Goal: Information Seeking & Learning: Learn about a topic

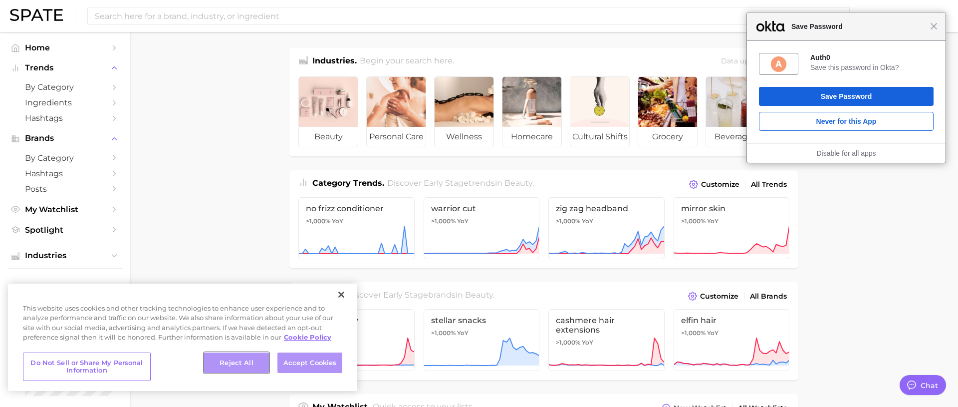
drag, startPoint x: 260, startPoint y: 365, endPoint x: 290, endPoint y: 365, distance: 30.4
click at [290, 365] on div "Reject All Accept Cookies" at bounding box center [273, 366] width 138 height 29
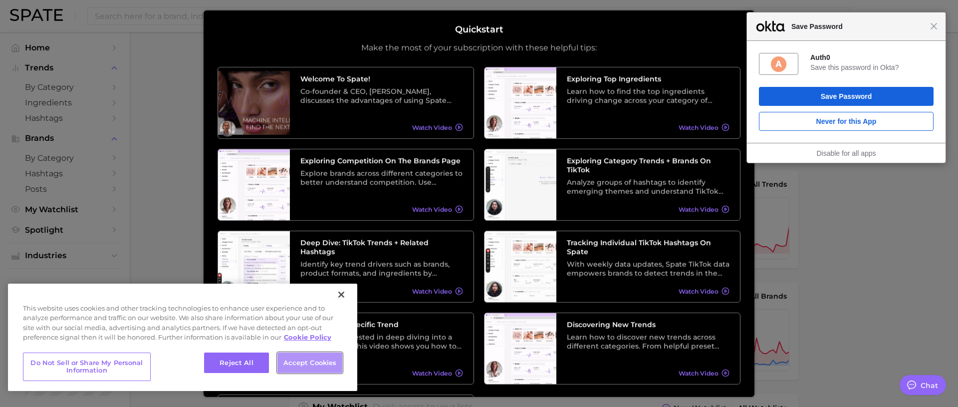
click at [290, 365] on button "Accept Cookies" at bounding box center [309, 362] width 65 height 21
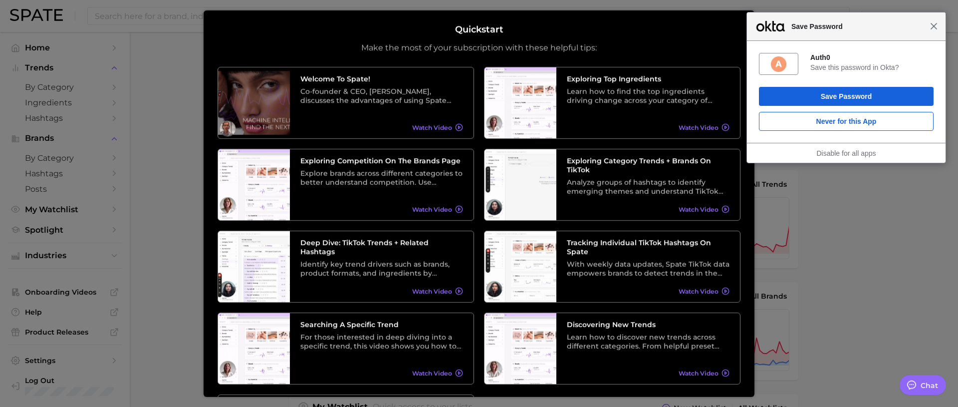
click at [935, 29] on span "Close" at bounding box center [933, 25] width 7 height 7
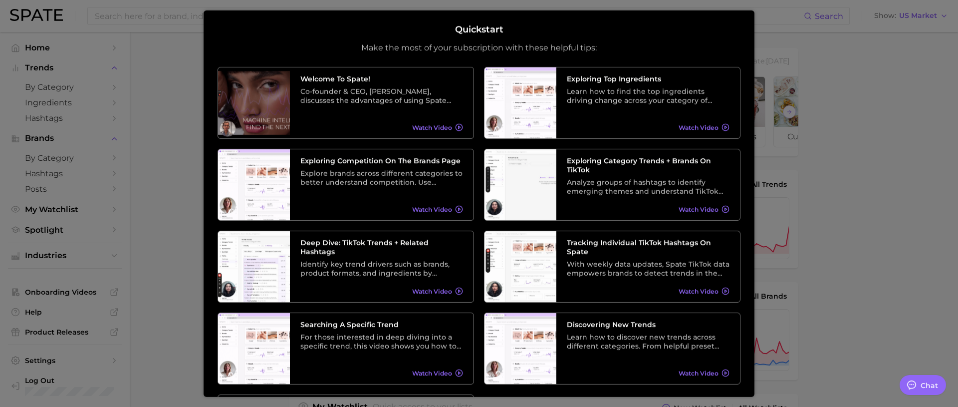
click at [800, 222] on div at bounding box center [479, 398] width 958 height 796
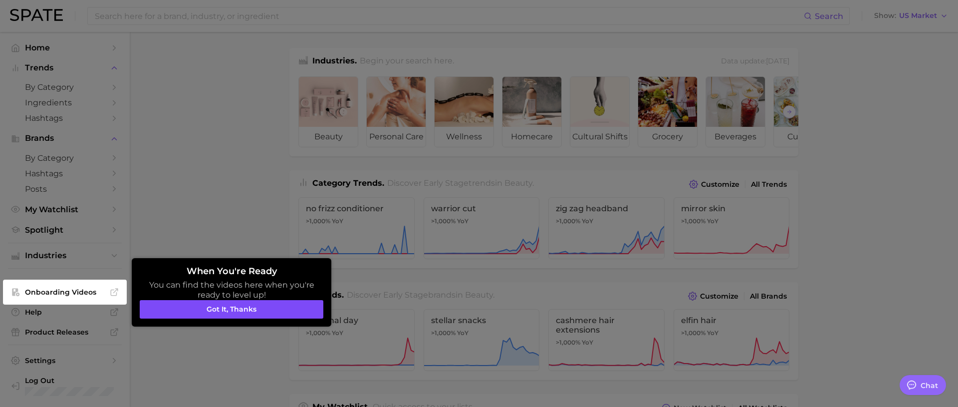
click at [281, 306] on button "Got it, thanks" at bounding box center [232, 309] width 184 height 19
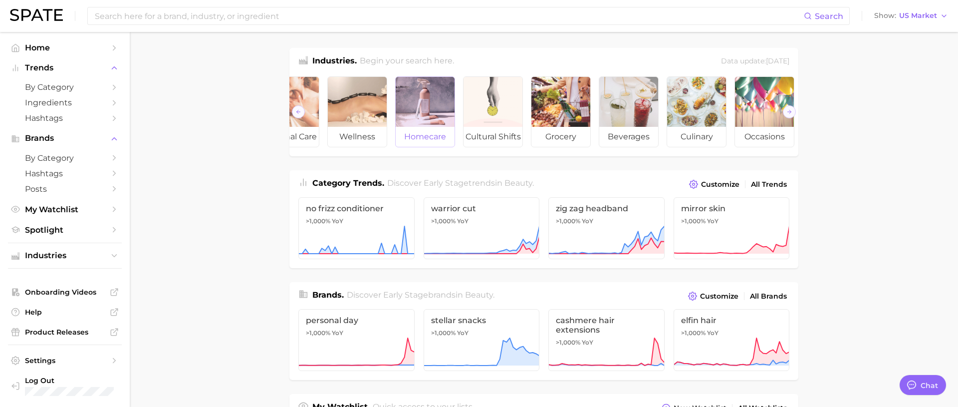
scroll to position [0, 112]
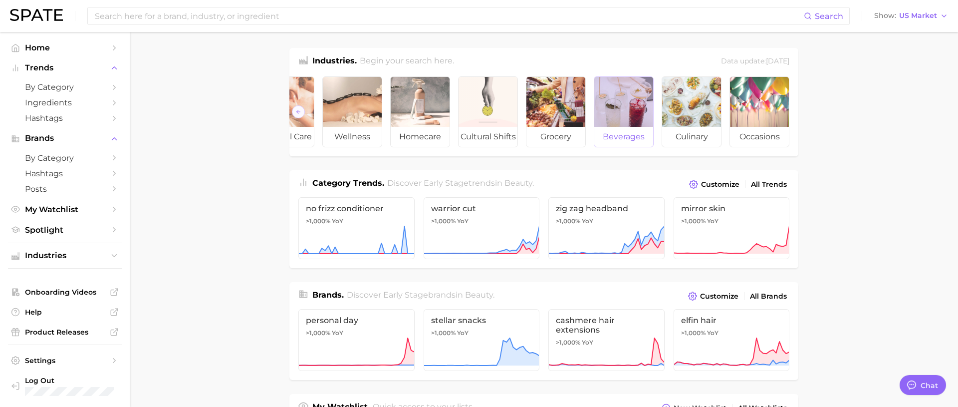
click at [617, 124] on div at bounding box center [623, 102] width 59 height 50
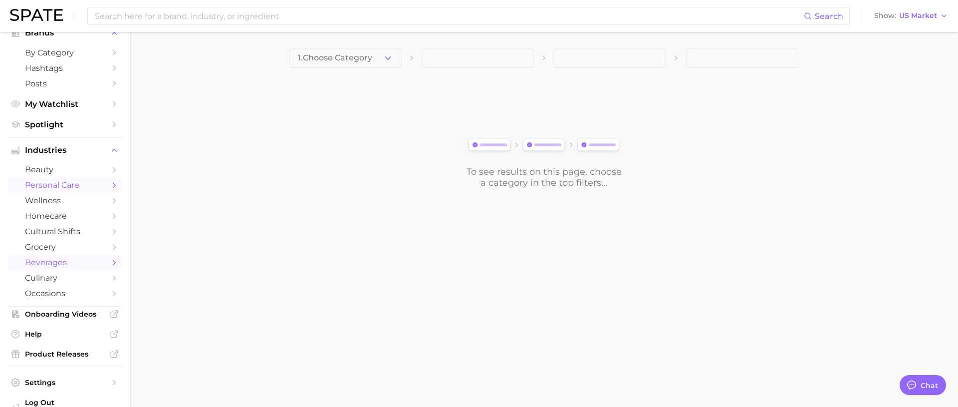
scroll to position [127, 0]
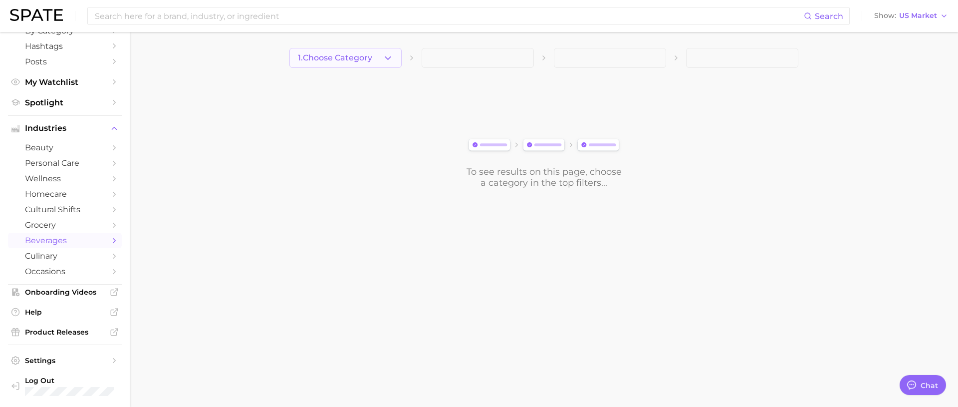
click at [376, 58] on button "1. Choose Category" at bounding box center [345, 58] width 112 height 20
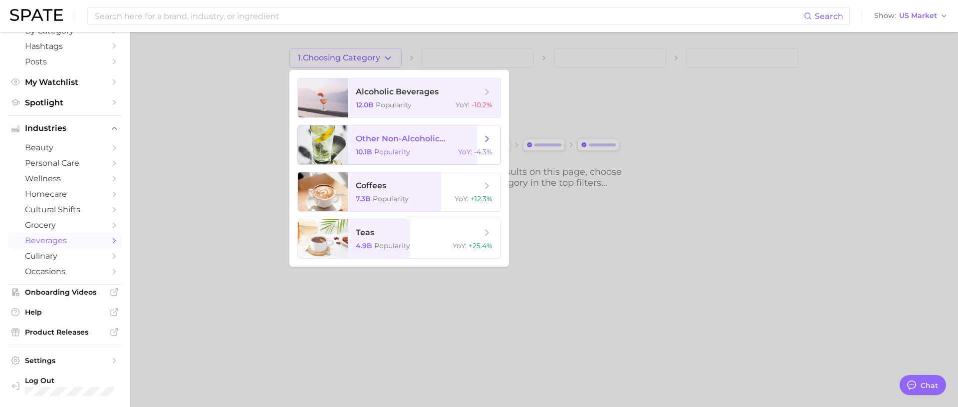
click at [388, 156] on span "other non-alcoholic beverages 10.1b Popularity YoY : -4.3%" at bounding box center [424, 144] width 153 height 39
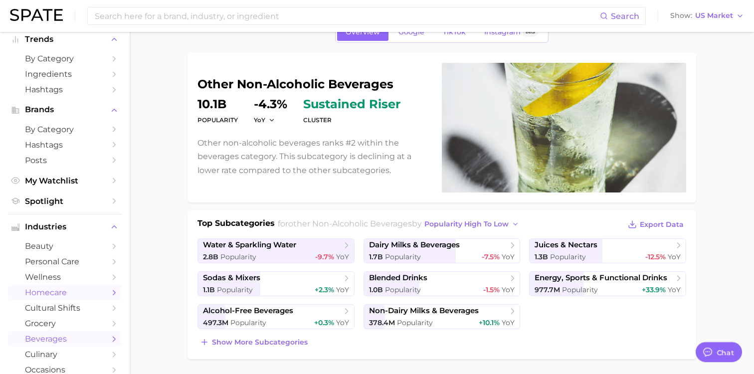
scroll to position [36, 0]
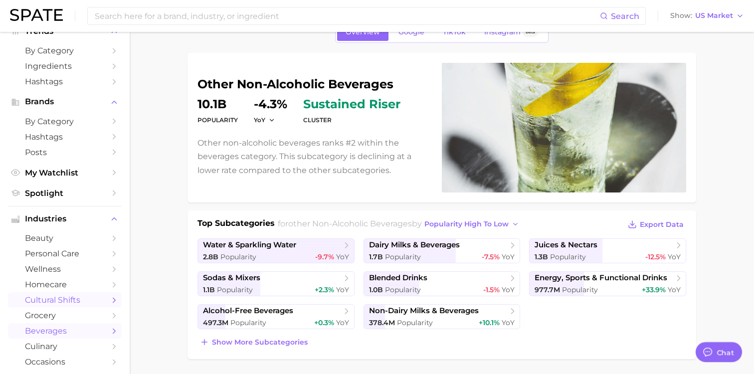
click at [97, 302] on span "cultural shifts" at bounding box center [65, 299] width 80 height 9
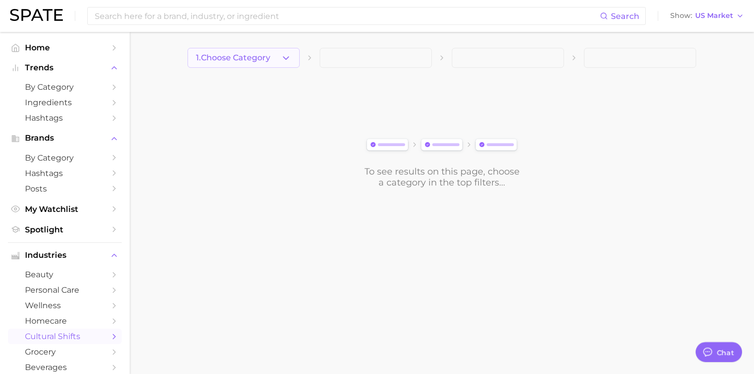
click at [253, 49] on button "1. Choose Category" at bounding box center [244, 58] width 112 height 20
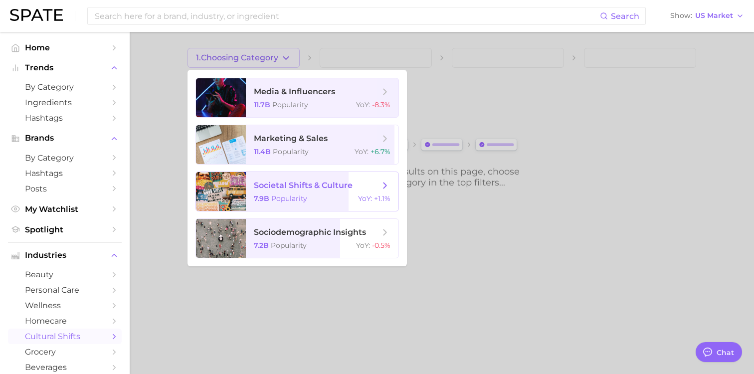
click at [247, 199] on span "societal shifts & culture 7.9b Popularity YoY : +1.1%" at bounding box center [322, 191] width 153 height 39
type textarea "x"
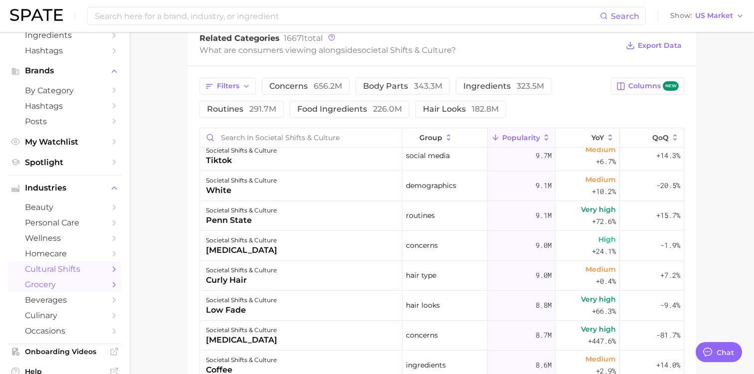
scroll to position [83, 0]
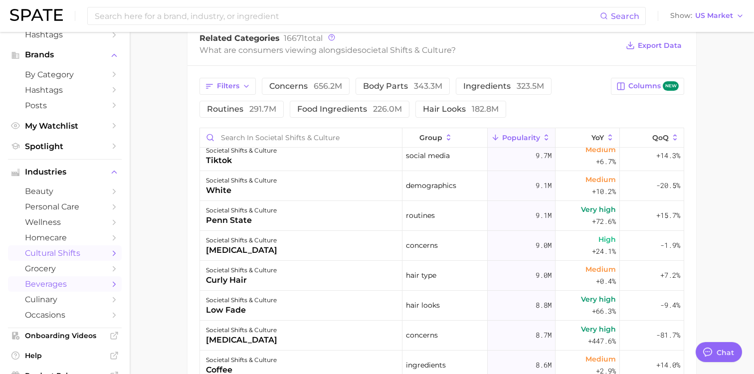
click at [69, 287] on span "beverages" at bounding box center [65, 283] width 80 height 9
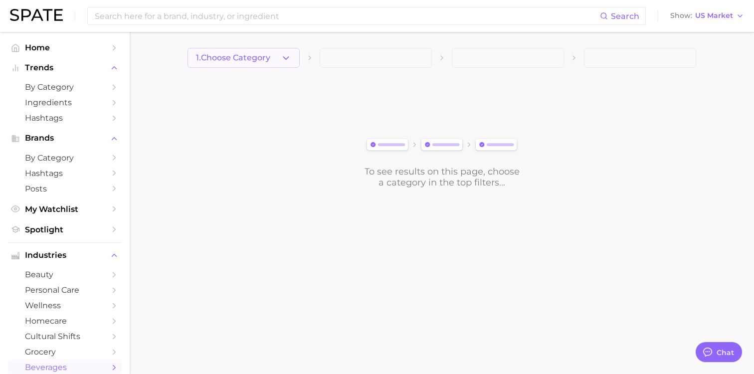
click at [275, 67] on button "1. Choose Category" at bounding box center [244, 58] width 112 height 20
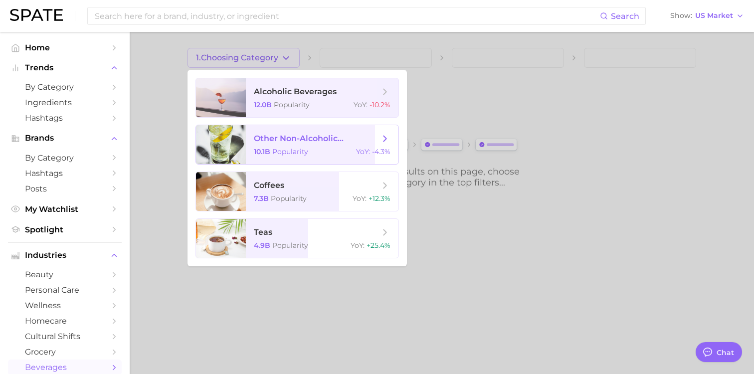
click at [286, 143] on span "other non-alcoholic beverages" at bounding box center [317, 138] width 126 height 9
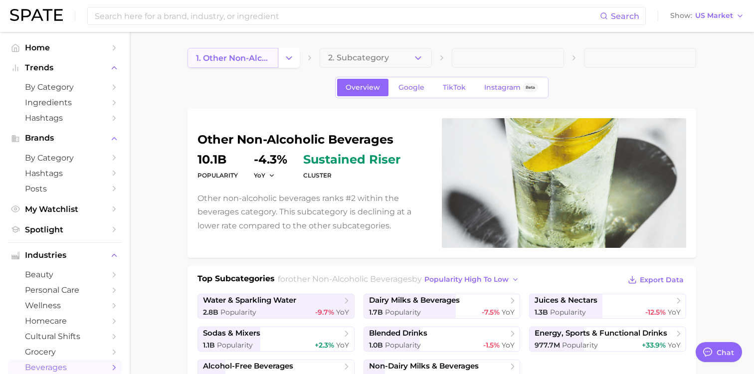
click at [261, 62] on span "1. other non-alcoholic beverages" at bounding box center [233, 57] width 74 height 9
click at [286, 56] on polyline "Change Category" at bounding box center [288, 57] width 5 height 2
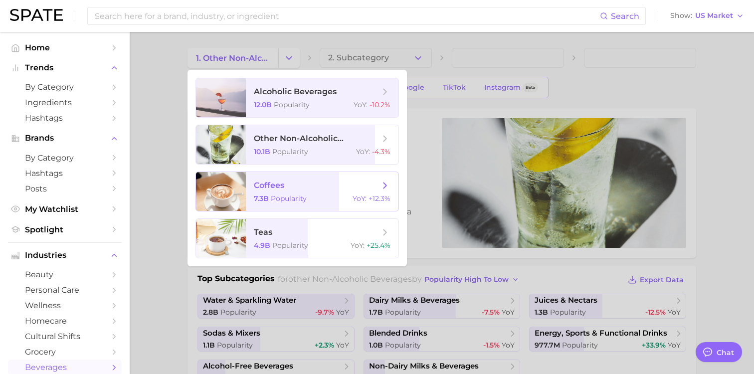
click at [284, 191] on span "coffees 7.3b Popularity YoY : +12.3%" at bounding box center [322, 191] width 153 height 39
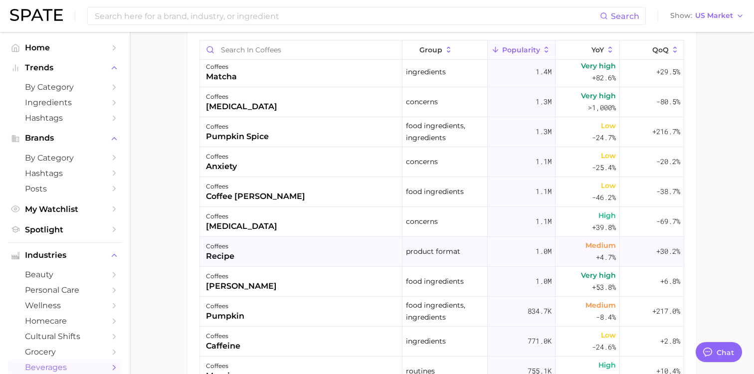
scroll to position [44, 0]
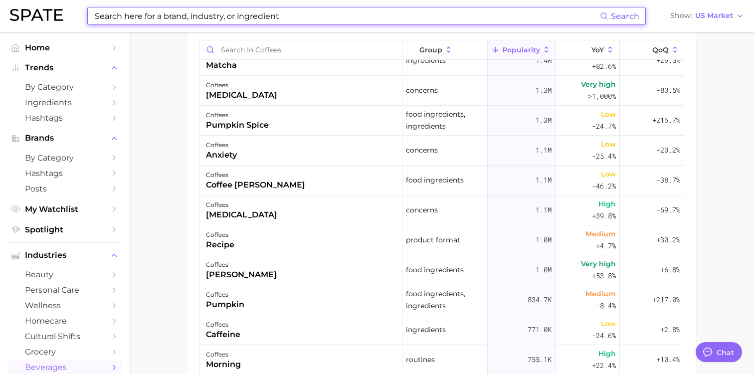
click at [197, 14] on input at bounding box center [347, 15] width 506 height 17
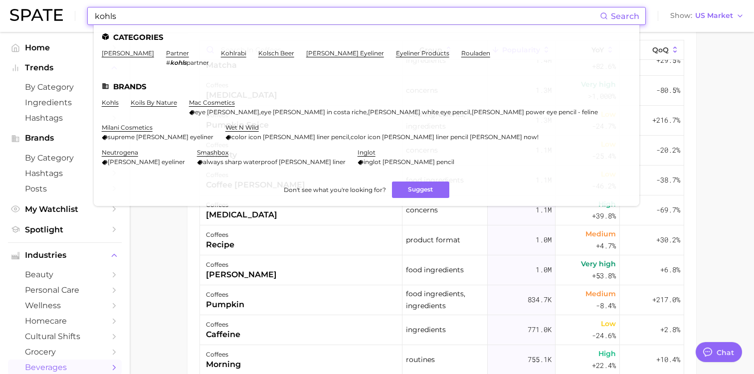
type input "kohls"
click at [111, 56] on link "[PERSON_NAME]" at bounding box center [128, 52] width 52 height 7
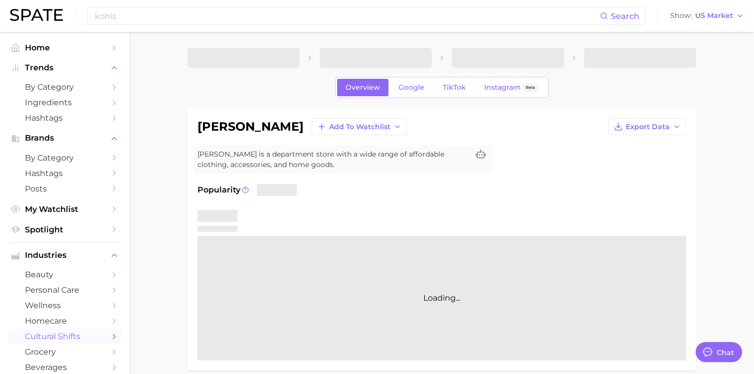
type textarea "x"
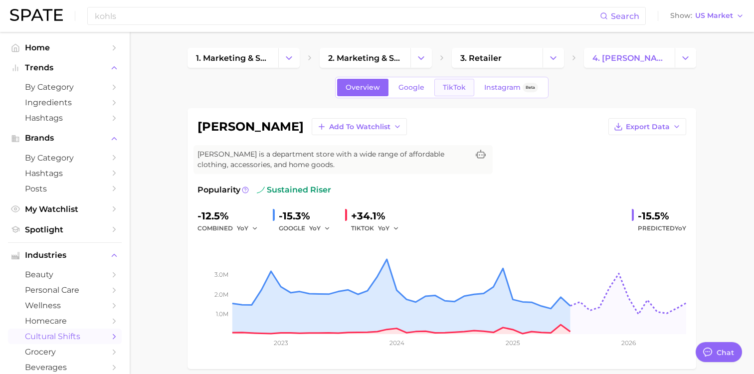
click at [454, 88] on span "TikTok" at bounding box center [454, 87] width 23 height 8
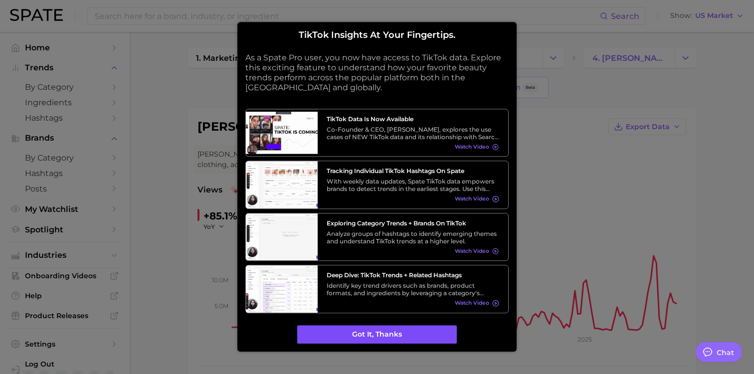
click at [363, 341] on button "Got it, thanks" at bounding box center [377, 334] width 160 height 19
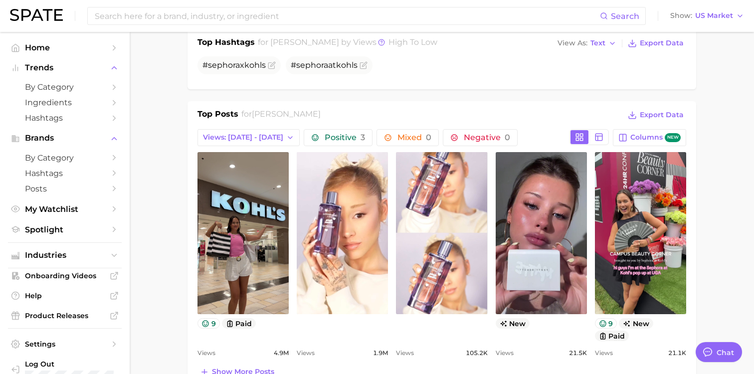
scroll to position [402, 0]
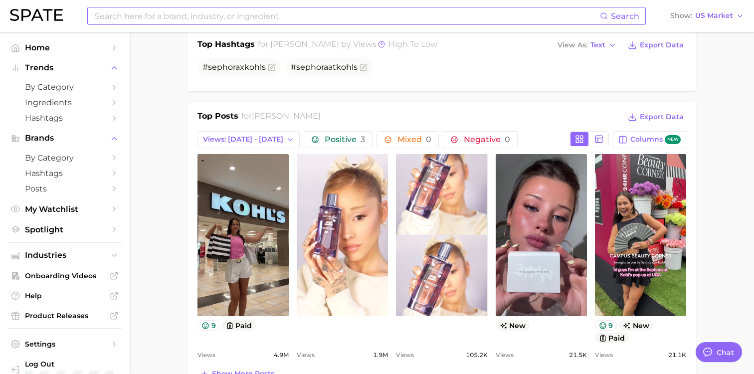
click at [143, 19] on input at bounding box center [347, 15] width 506 height 17
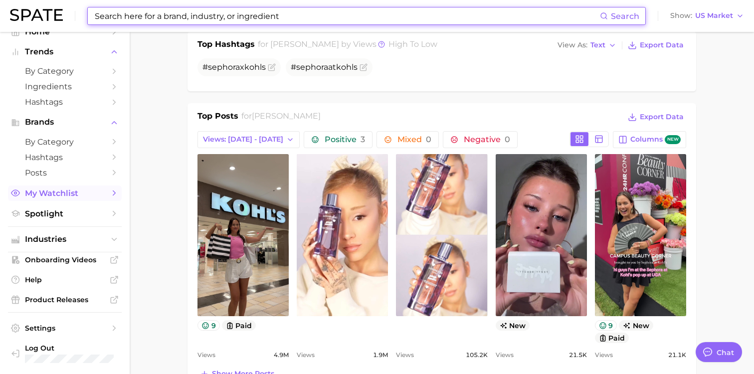
scroll to position [17, 0]
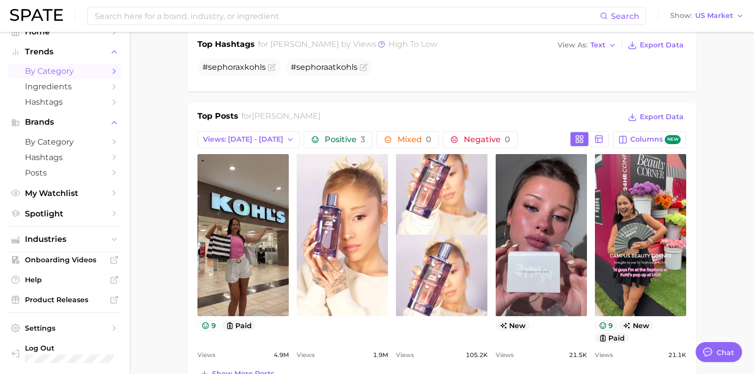
click at [97, 67] on span "by Category" at bounding box center [65, 70] width 80 height 9
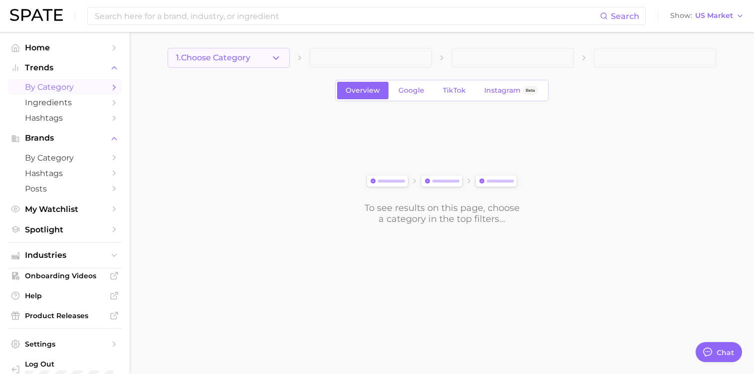
click at [234, 58] on span "1. Choose Category" at bounding box center [213, 57] width 74 height 9
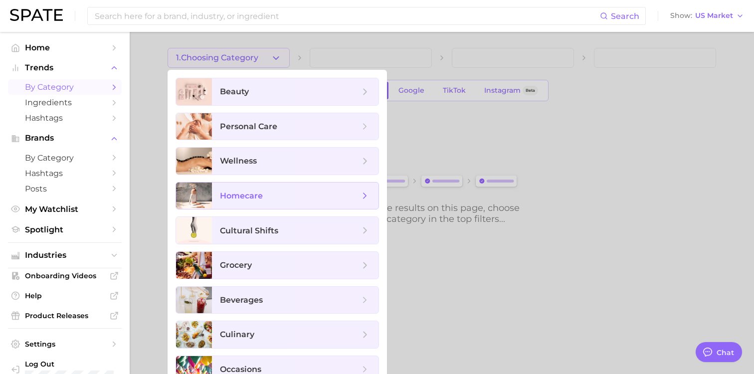
scroll to position [17, 0]
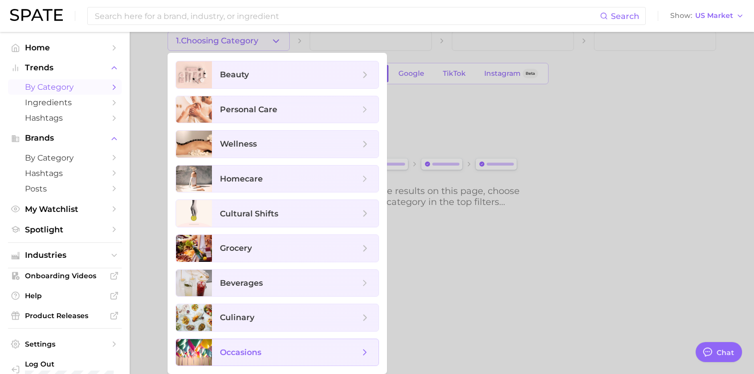
click at [256, 353] on span "occasions" at bounding box center [240, 352] width 41 height 9
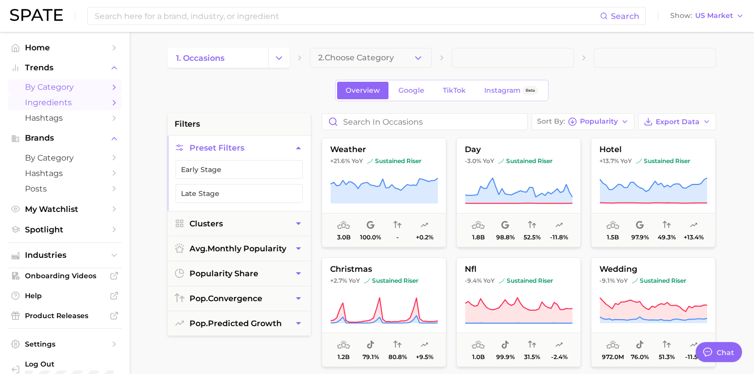
click at [77, 105] on span "Ingredients" at bounding box center [65, 102] width 80 height 9
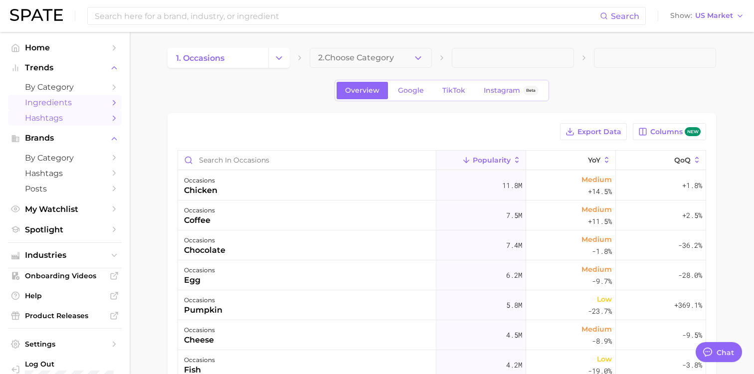
click at [89, 121] on span "Hashtags" at bounding box center [65, 117] width 80 height 9
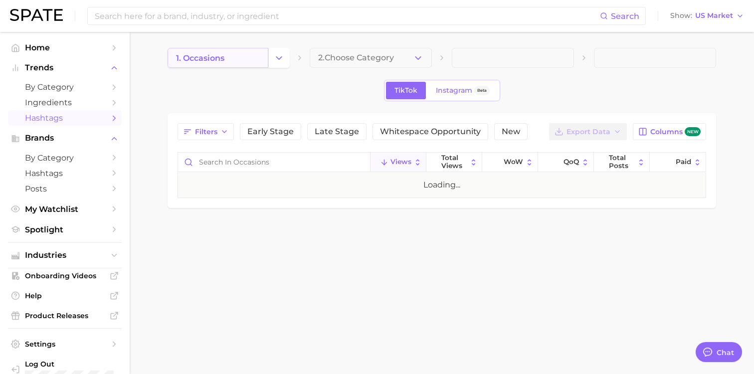
click at [253, 57] on link "1. occasions" at bounding box center [218, 58] width 101 height 20
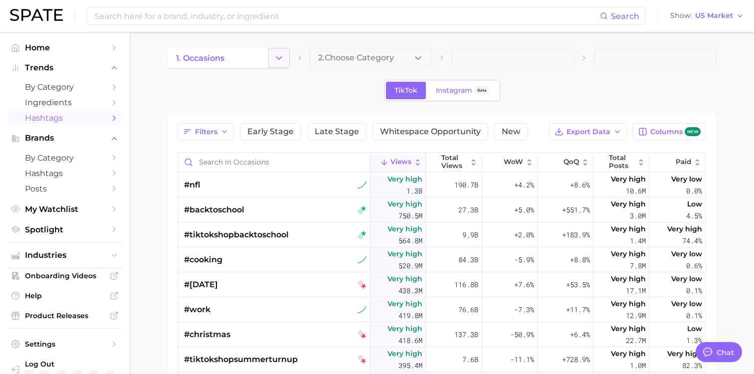
click at [278, 58] on polyline "Change Category" at bounding box center [278, 57] width 5 height 2
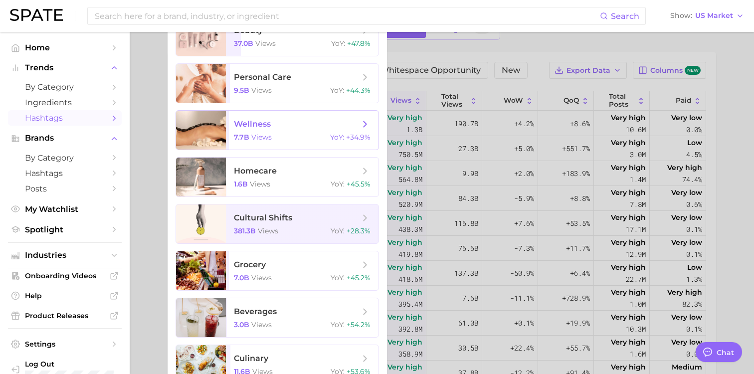
scroll to position [70, 0]
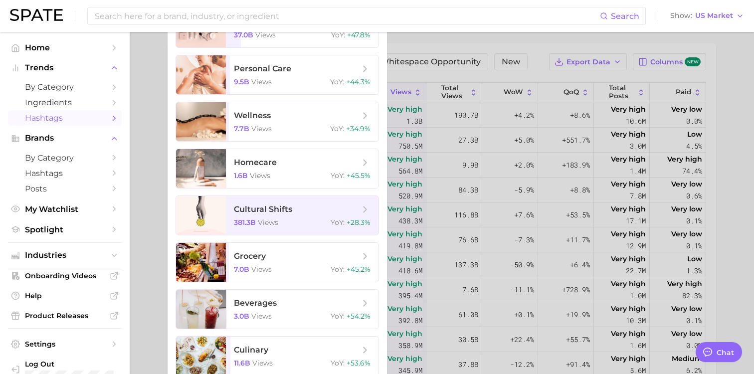
click at [154, 178] on div at bounding box center [377, 187] width 754 height 374
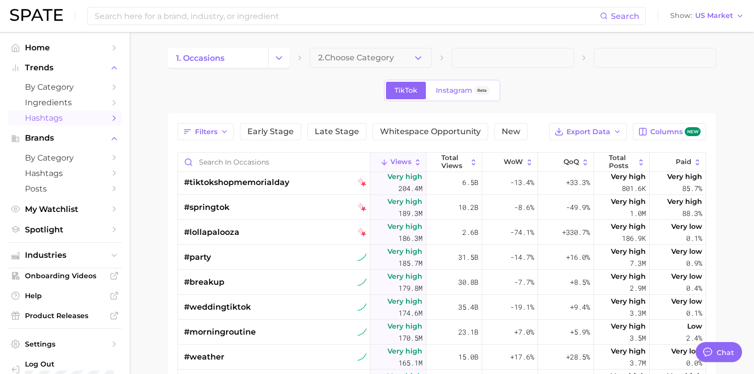
scroll to position [0, 0]
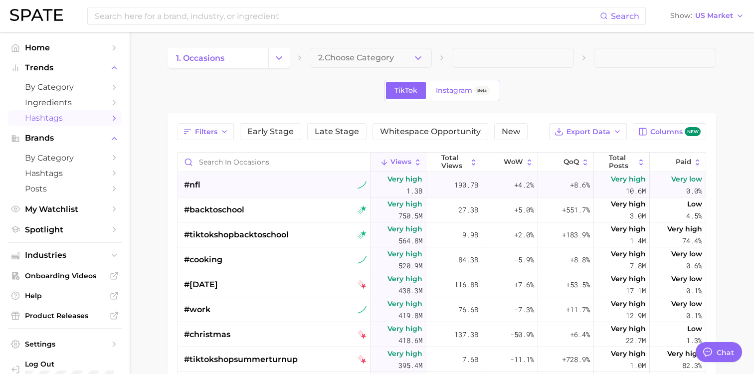
click at [462, 186] on span "190.7b" at bounding box center [466, 185] width 24 height 12
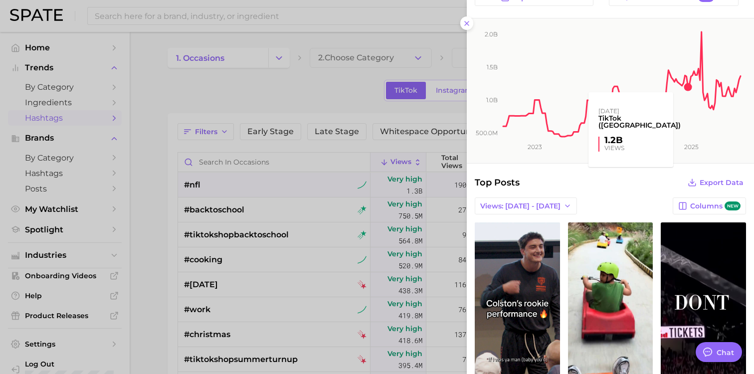
scroll to position [51, 0]
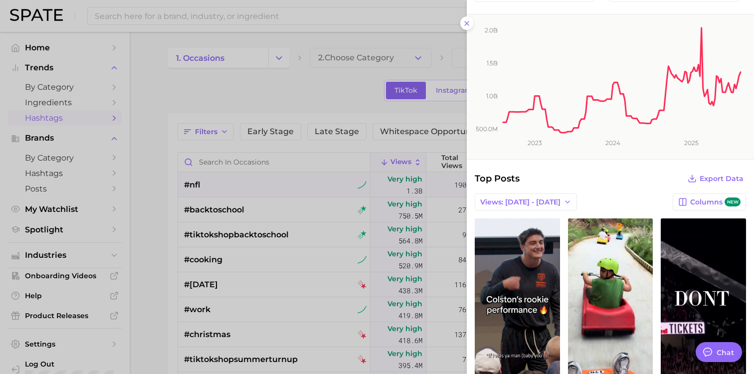
click at [354, 70] on div at bounding box center [377, 187] width 754 height 374
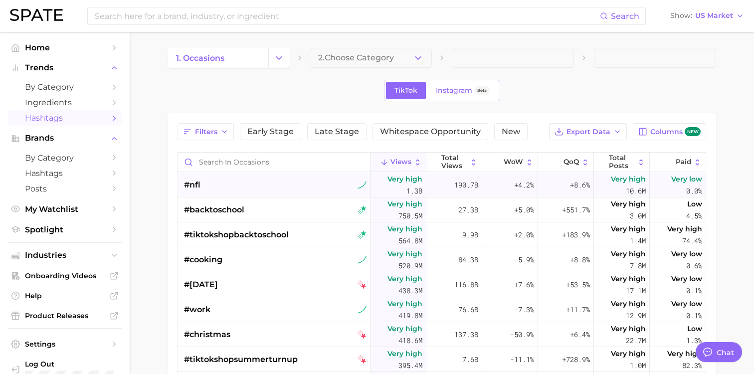
click at [465, 191] on div "190.7b" at bounding box center [455, 185] width 56 height 25
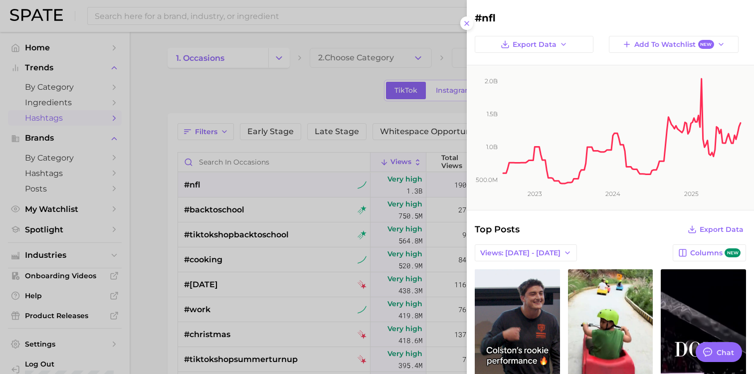
scroll to position [0, 0]
click at [465, 24] on icon at bounding box center [467, 23] width 8 height 8
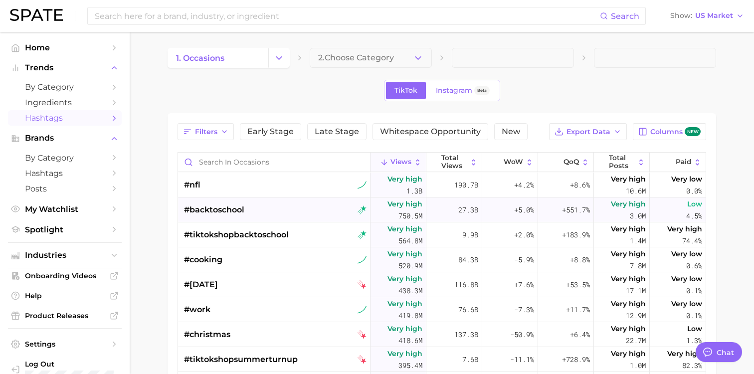
click at [456, 214] on div "27.3b" at bounding box center [455, 210] width 56 height 25
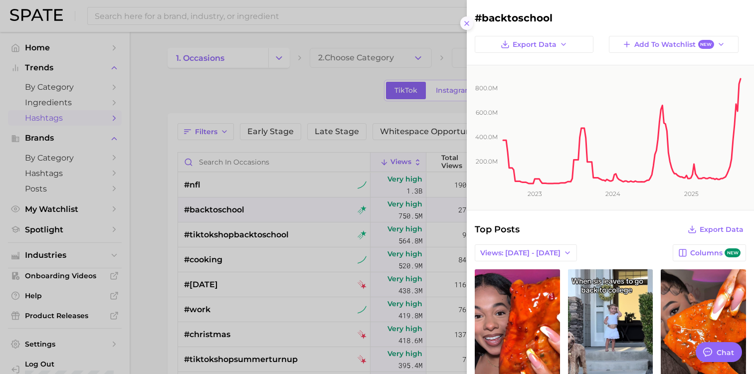
click at [463, 22] on icon at bounding box center [467, 23] width 8 height 8
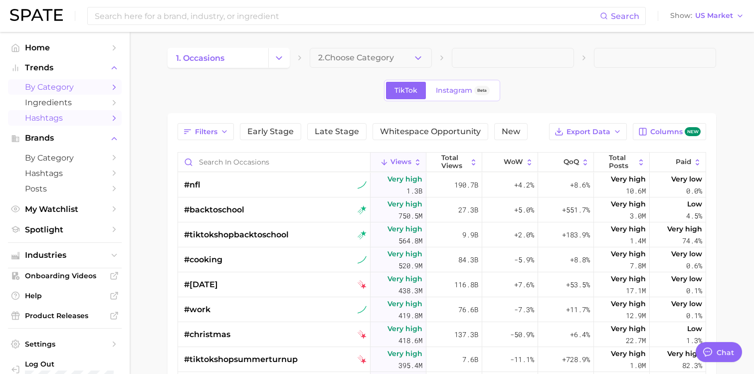
click at [87, 90] on span "by Category" at bounding box center [65, 86] width 80 height 9
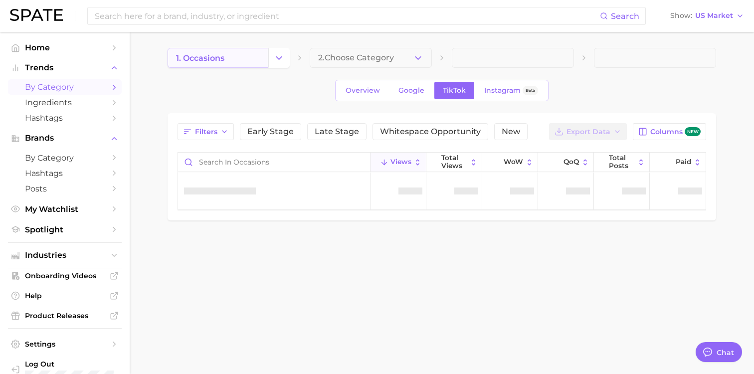
click at [254, 61] on link "1. occasions" at bounding box center [218, 58] width 101 height 20
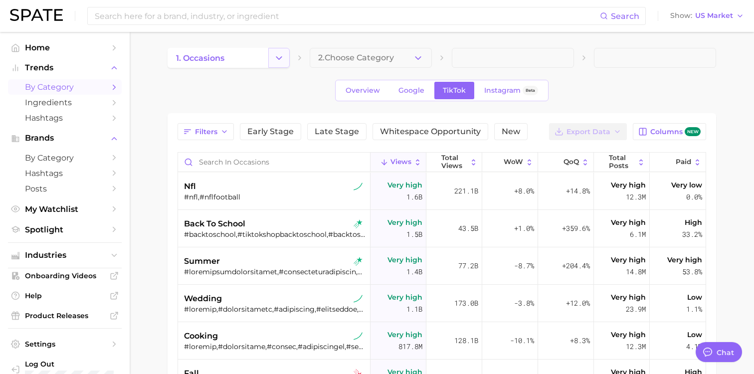
click at [281, 58] on icon "Change Category" at bounding box center [279, 58] width 10 height 10
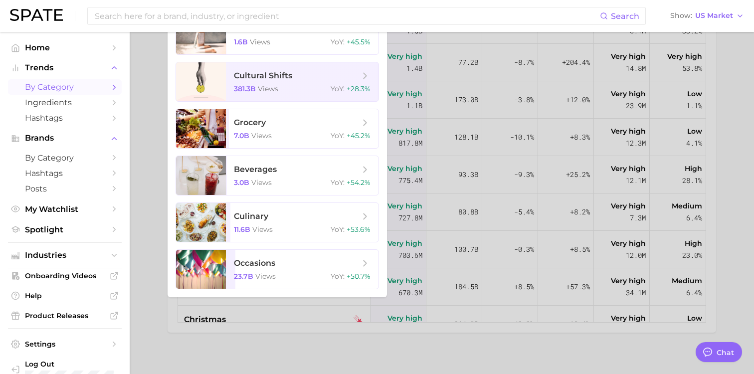
scroll to position [205, 0]
click at [261, 187] on span "beverages 3.0b views YoY : +54.2%" at bounding box center [302, 174] width 153 height 39
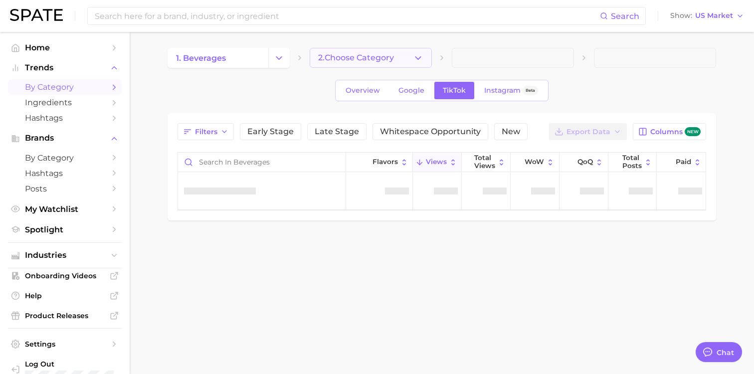
click at [359, 57] on span "2. Choose Category" at bounding box center [356, 57] width 76 height 9
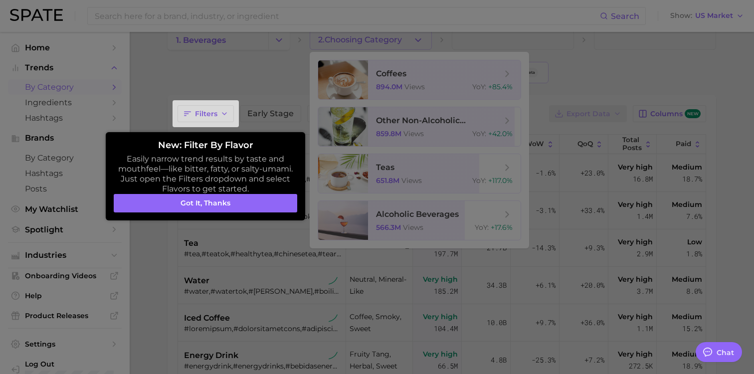
scroll to position [54, 0]
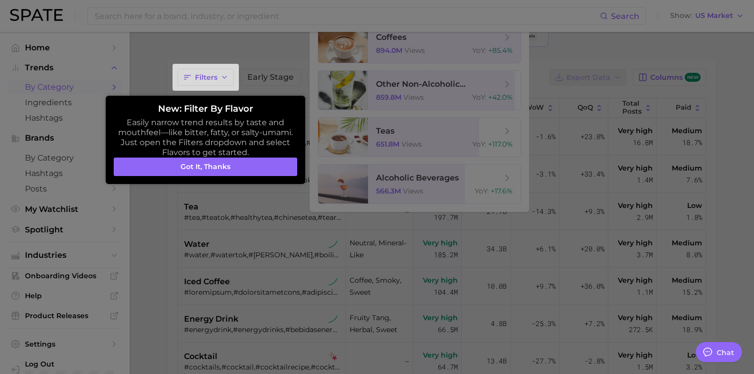
click at [389, 184] on div at bounding box center [377, 239] width 754 height 586
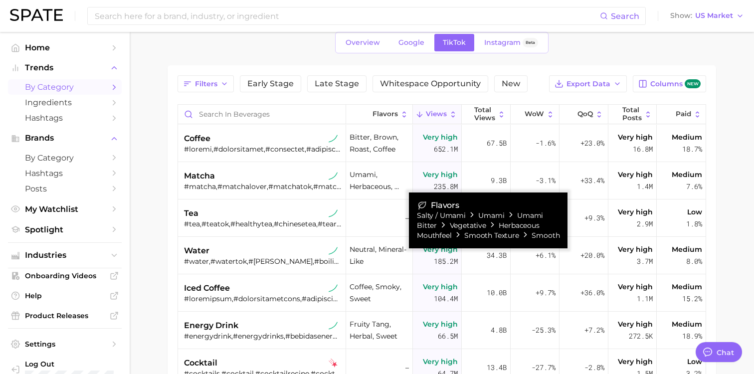
scroll to position [0, 0]
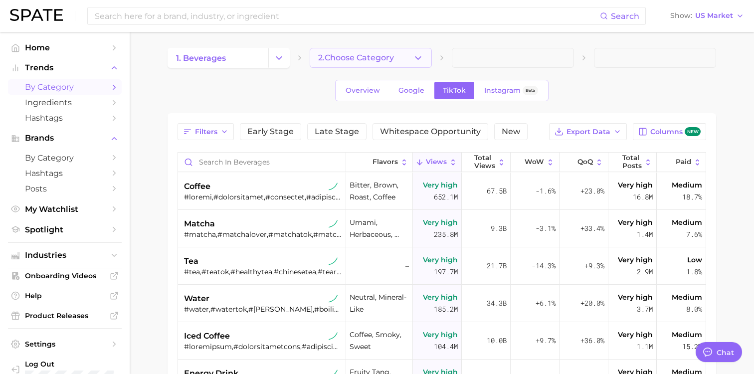
click at [416, 58] on icon "button" at bounding box center [418, 58] width 10 height 10
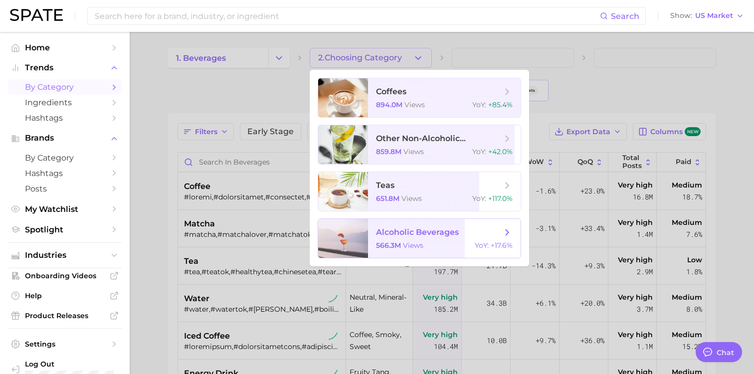
click at [457, 243] on div "566.3m views YoY : +17.6%" at bounding box center [444, 245] width 137 height 9
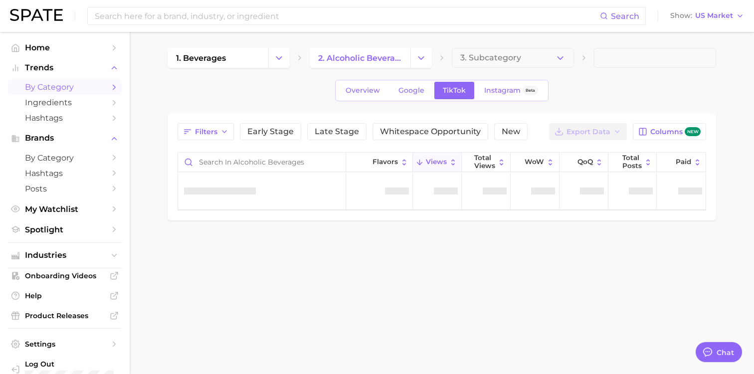
click at [514, 56] on span "3. Subcategory" at bounding box center [490, 57] width 61 height 9
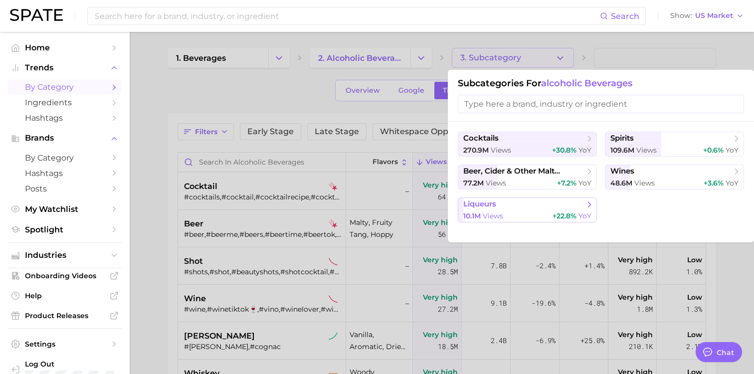
click at [574, 206] on span "liqueurs" at bounding box center [523, 205] width 121 height 10
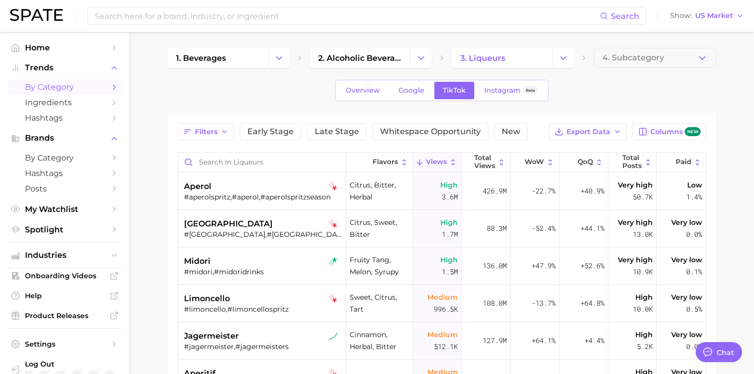
click at [574, 59] on div "1. beverages 2. alcoholic beverages 3. liqueurs 4. Subcategory" at bounding box center [442, 58] width 549 height 20
click at [571, 59] on button "Change Category" at bounding box center [563, 58] width 21 height 20
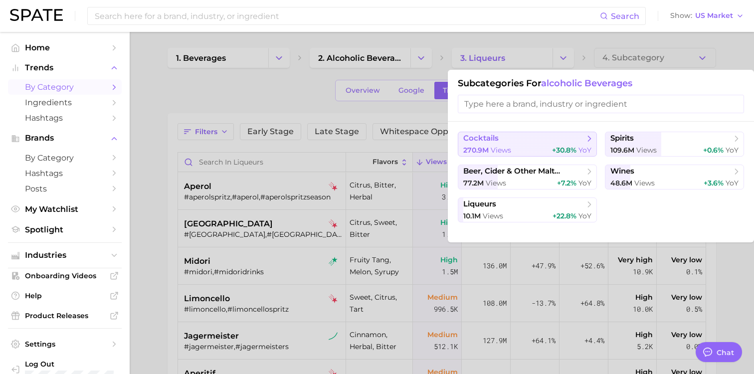
click at [582, 146] on span "YoY" at bounding box center [585, 150] width 13 height 9
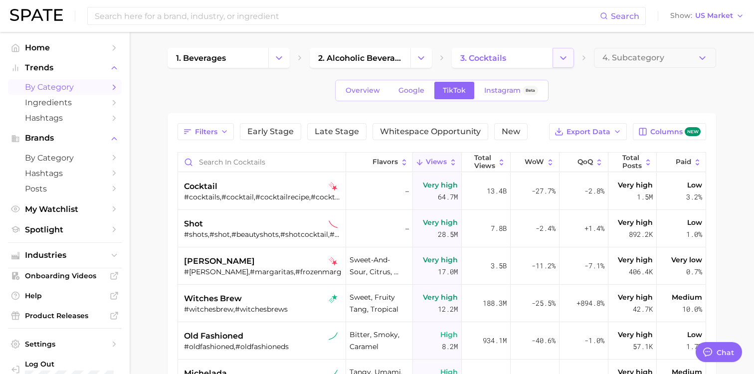
click at [567, 56] on icon "Change Category" at bounding box center [563, 58] width 10 height 10
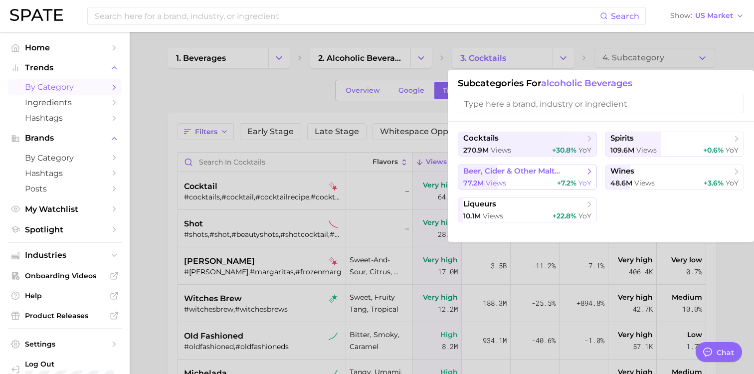
click at [587, 173] on icon at bounding box center [590, 172] width 10 height 10
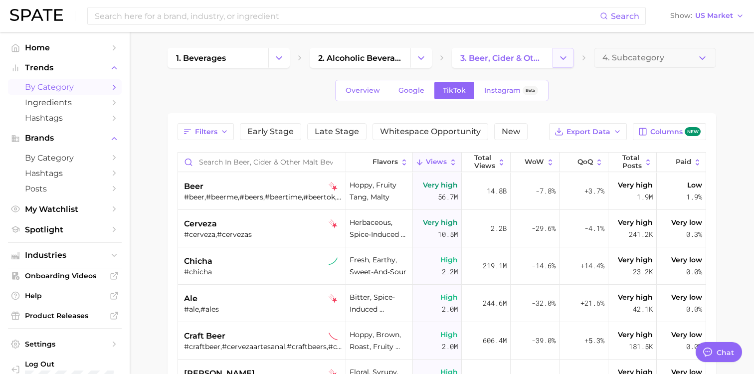
click at [564, 58] on polyline "Change Category" at bounding box center [563, 57] width 5 height 2
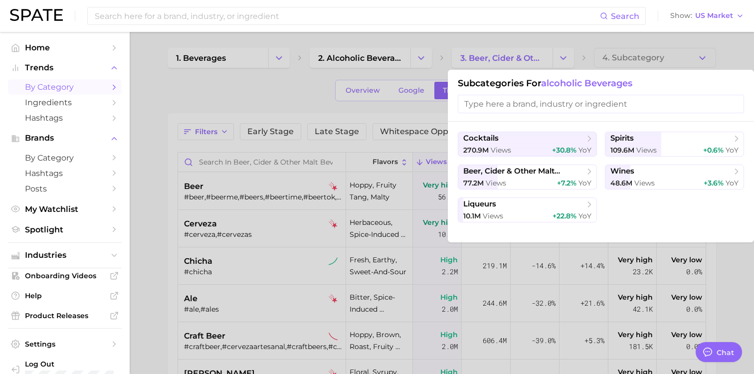
click at [661, 42] on div at bounding box center [377, 187] width 754 height 374
